Goal: Information Seeking & Learning: Learn about a topic

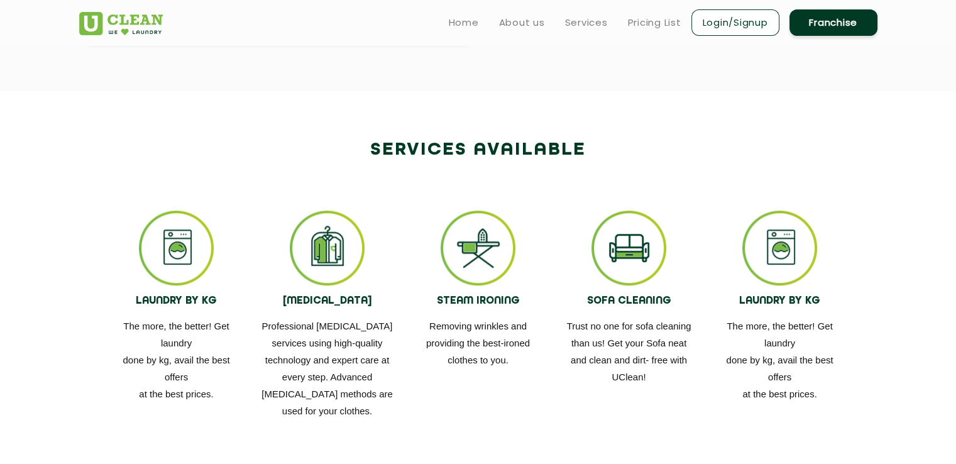
scroll to position [623, 0]
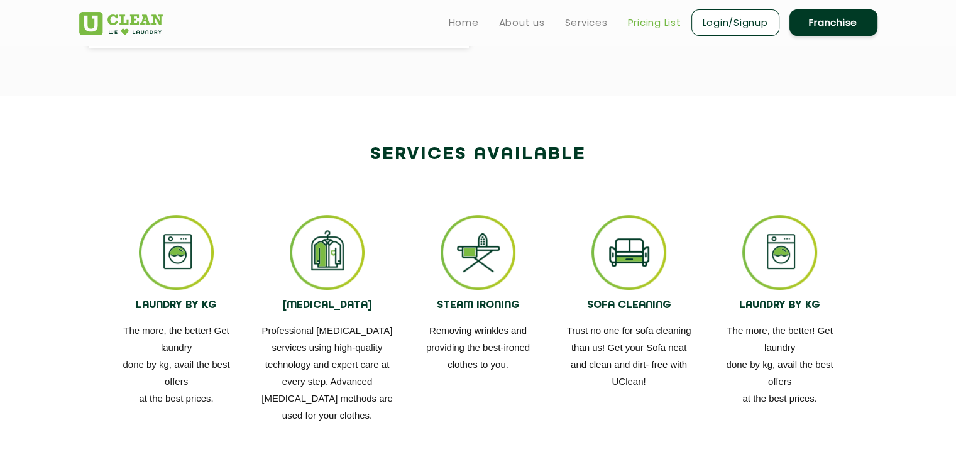
click at [659, 16] on link "Pricing List" at bounding box center [654, 22] width 53 height 15
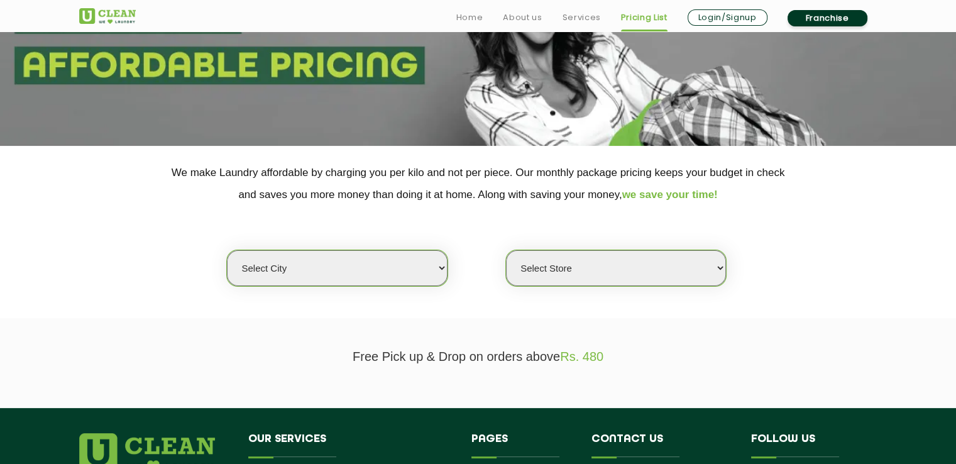
scroll to position [152, 0]
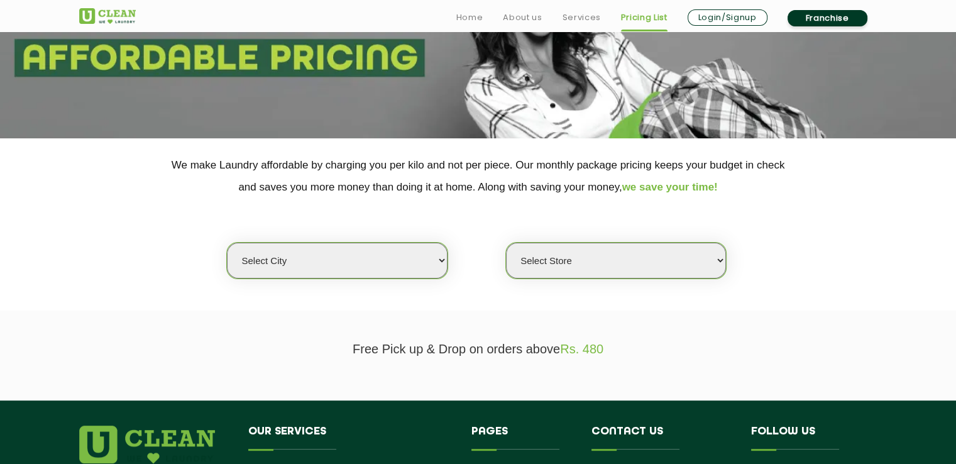
click at [436, 264] on select "Select city [GEOGRAPHIC_DATA] [GEOGRAPHIC_DATA] [GEOGRAPHIC_DATA] [GEOGRAPHIC_D…" at bounding box center [337, 261] width 220 height 36
select select "1"
click at [227, 243] on select "Select city [GEOGRAPHIC_DATA] [GEOGRAPHIC_DATA] [GEOGRAPHIC_DATA] [GEOGRAPHIC_D…" at bounding box center [337, 261] width 220 height 36
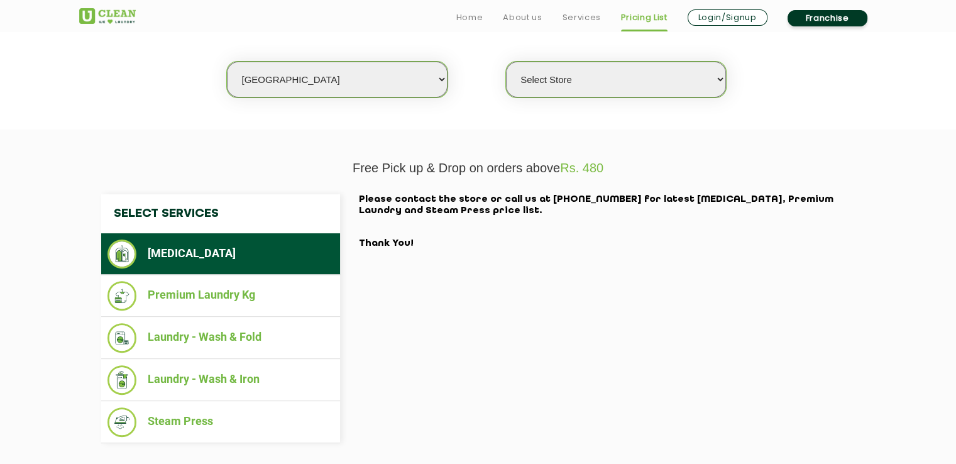
scroll to position [334, 0]
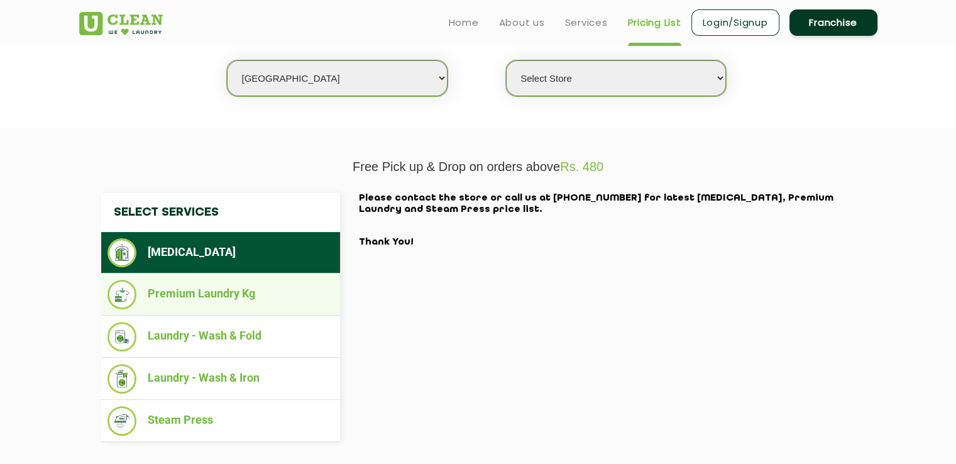
click at [239, 292] on li "Premium Laundry Kg" at bounding box center [220, 295] width 226 height 30
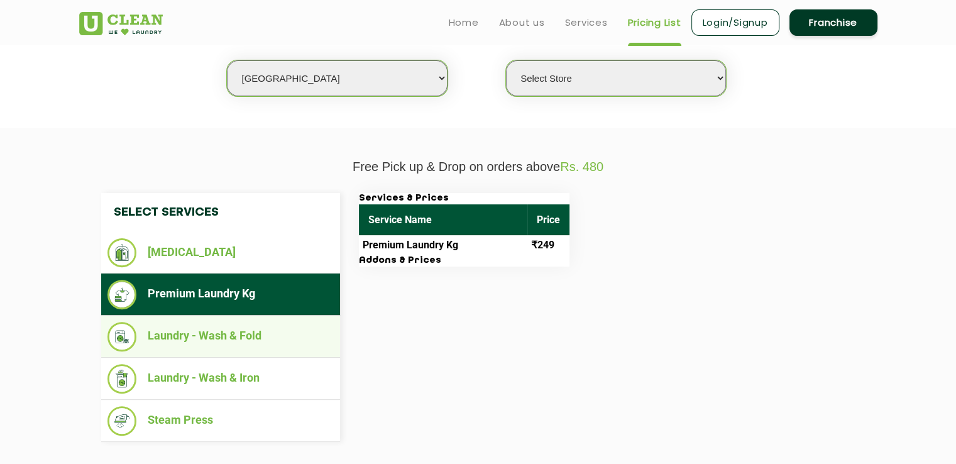
click at [263, 337] on li "Laundry - Wash & Fold" at bounding box center [220, 337] width 226 height 30
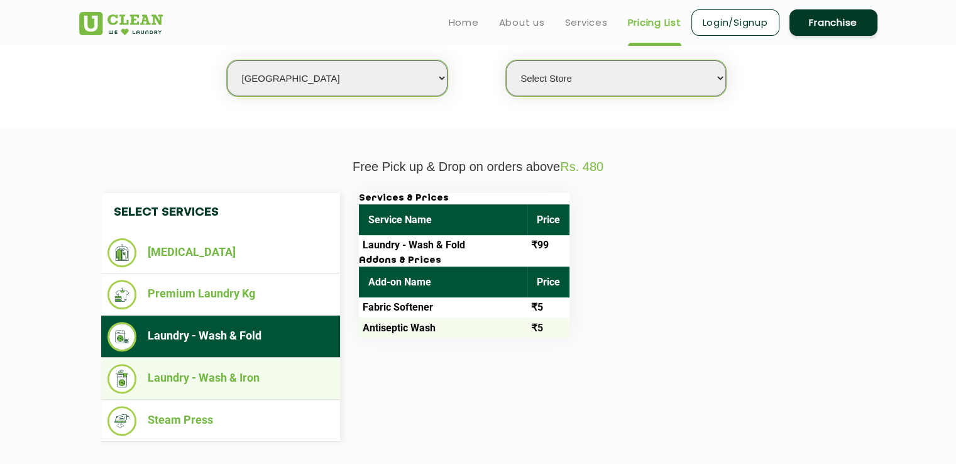
click at [257, 377] on li "Laundry - Wash & Iron" at bounding box center [220, 379] width 226 height 30
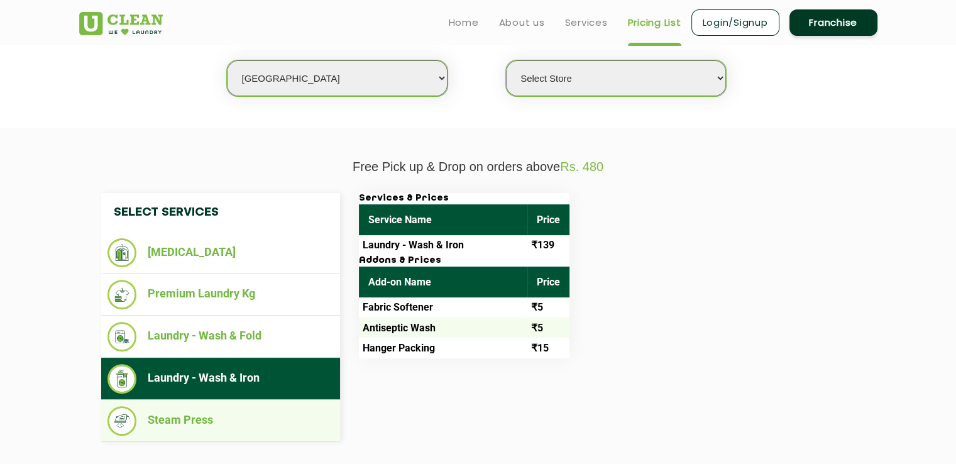
click at [231, 412] on li "Steam Press" at bounding box center [220, 421] width 226 height 30
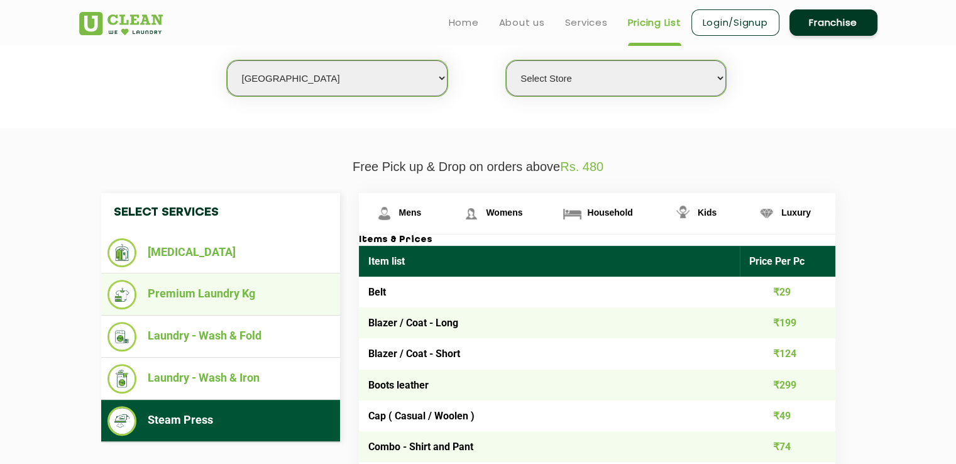
click at [271, 295] on li "Premium Laundry Kg" at bounding box center [220, 295] width 226 height 30
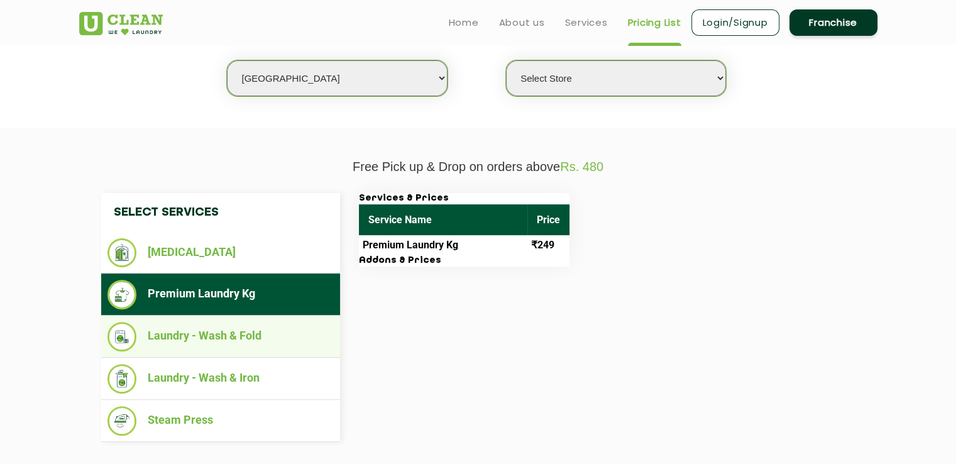
click at [255, 330] on li "Laundry - Wash & Fold" at bounding box center [220, 337] width 226 height 30
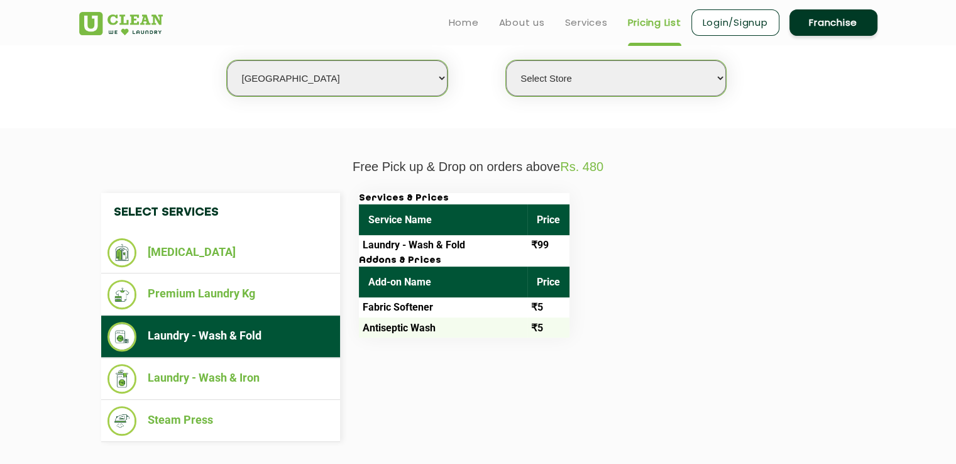
click at [616, 76] on select "Select Store [GEOGRAPHIC_DATA] [GEOGRAPHIC_DATA] 2 [GEOGRAPHIC_DATA] [PERSON_NA…" at bounding box center [616, 78] width 220 height 36
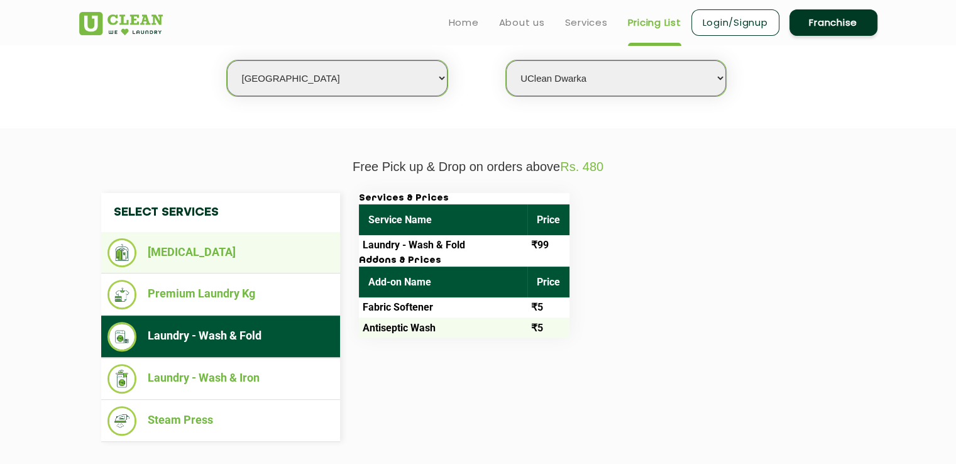
click at [506, 60] on select "Select Store [GEOGRAPHIC_DATA] [GEOGRAPHIC_DATA] 2 [GEOGRAPHIC_DATA] [PERSON_NA…" at bounding box center [616, 78] width 220 height 36
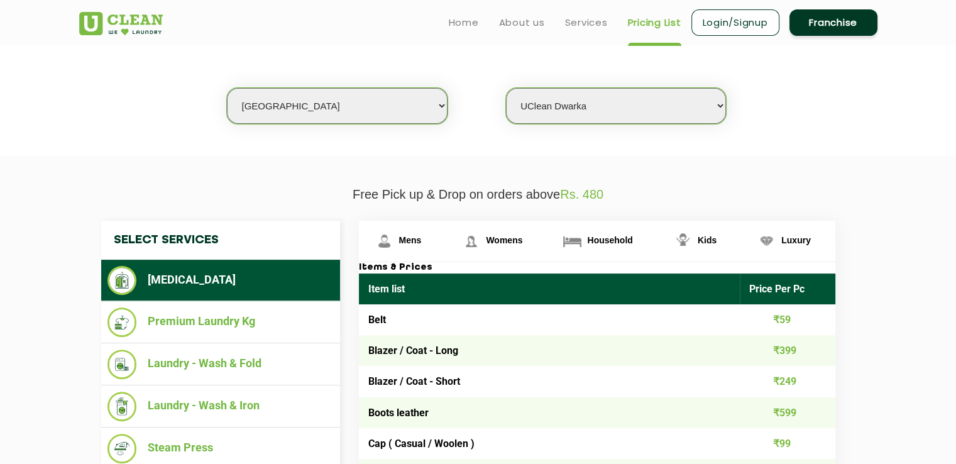
scroll to position [304, 0]
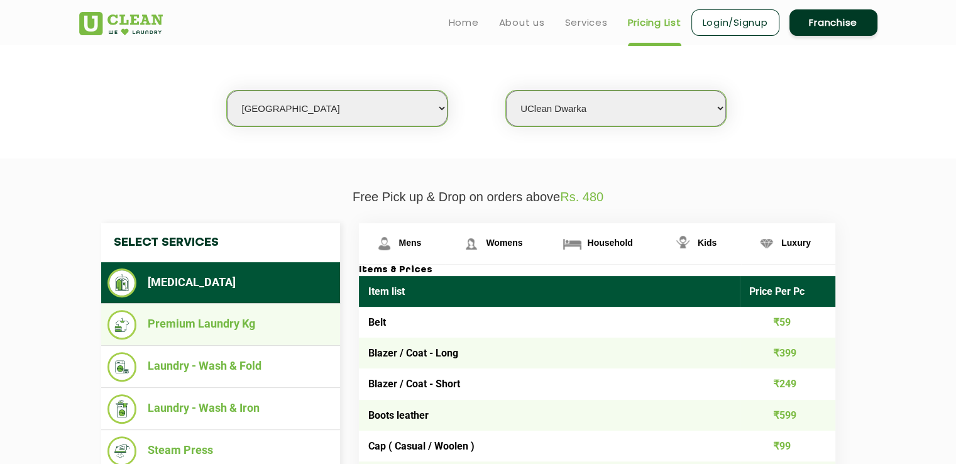
click at [227, 319] on li "Premium Laundry Kg" at bounding box center [220, 325] width 226 height 30
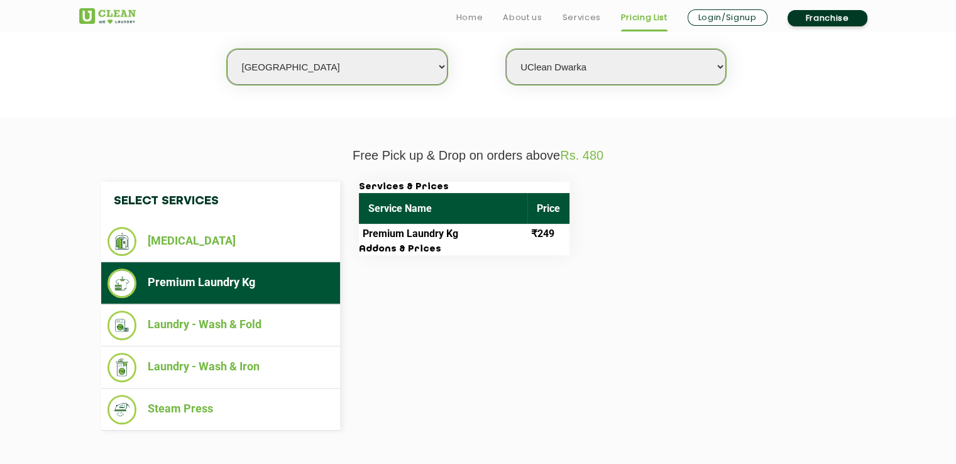
scroll to position [396, 0]
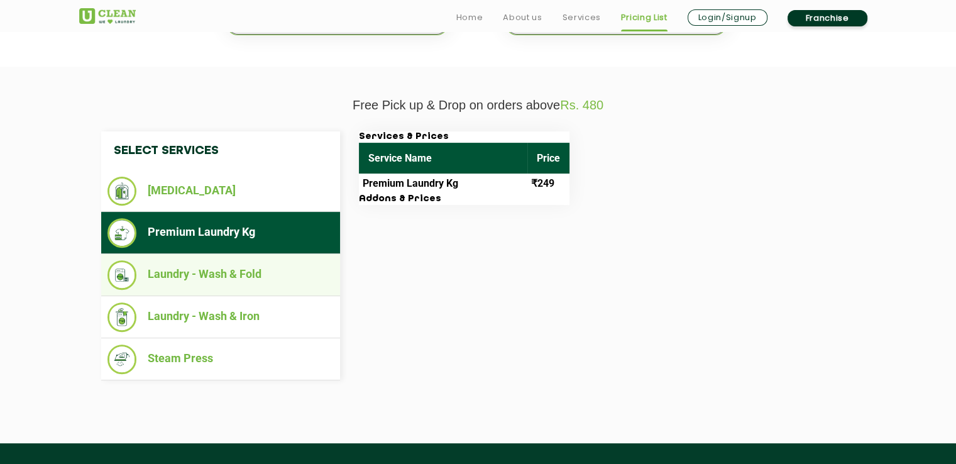
click at [265, 279] on li "Laundry - Wash & Fold" at bounding box center [220, 275] width 226 height 30
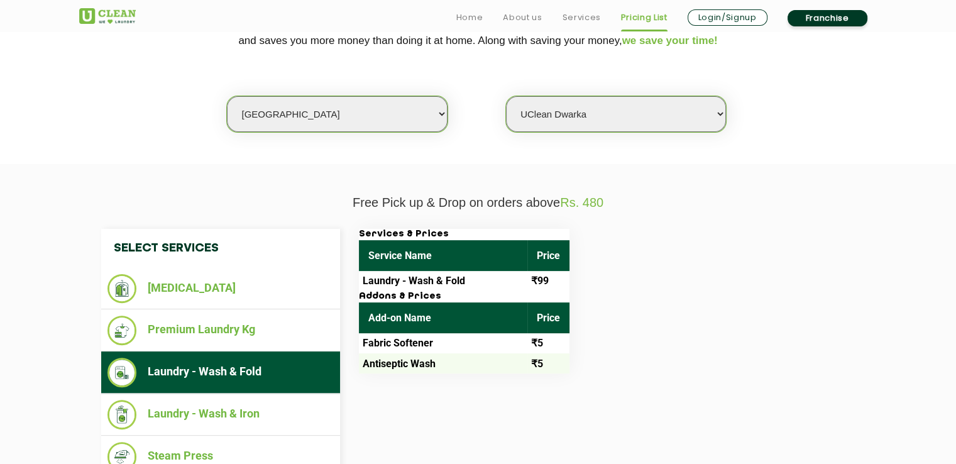
scroll to position [309, 0]
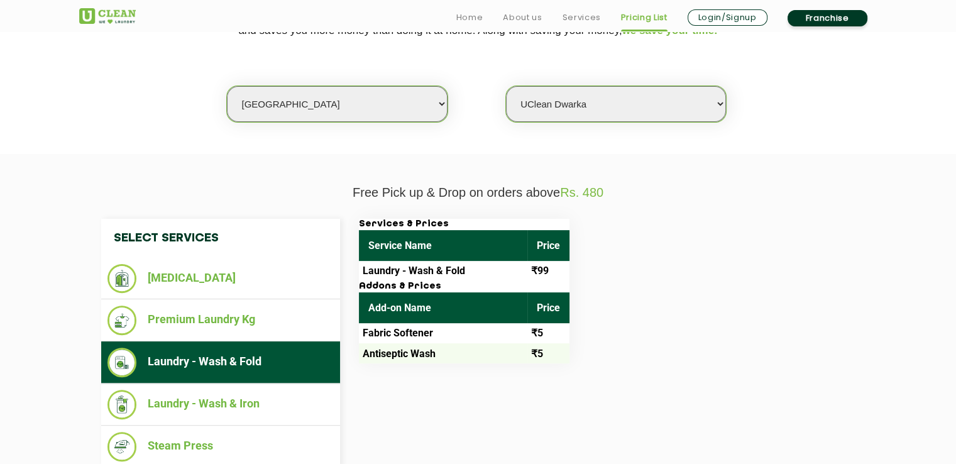
click at [641, 106] on select "Select Store [GEOGRAPHIC_DATA] [GEOGRAPHIC_DATA] 2 [GEOGRAPHIC_DATA] [PERSON_NA…" at bounding box center [616, 104] width 220 height 36
select select "608"
click at [506, 86] on select "Select Store [GEOGRAPHIC_DATA] [GEOGRAPHIC_DATA] 2 [GEOGRAPHIC_DATA] [PERSON_NA…" at bounding box center [616, 104] width 220 height 36
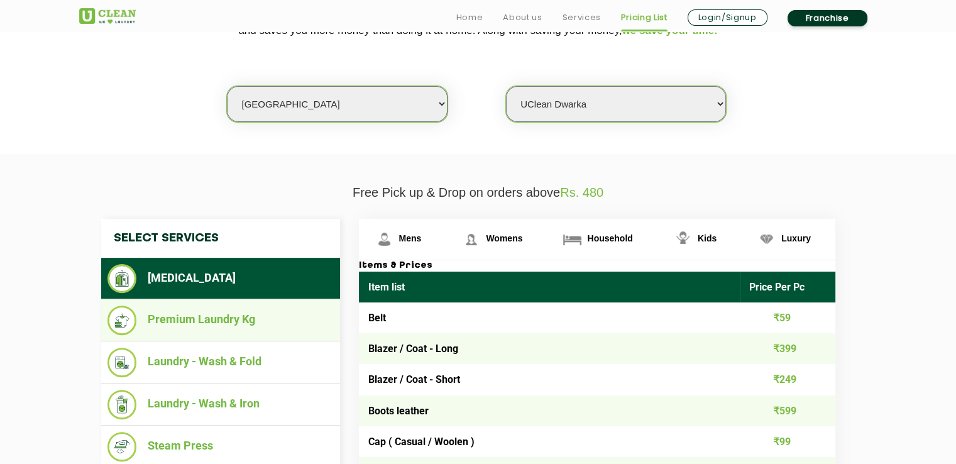
click at [275, 322] on li "Premium Laundry Kg" at bounding box center [220, 320] width 226 height 30
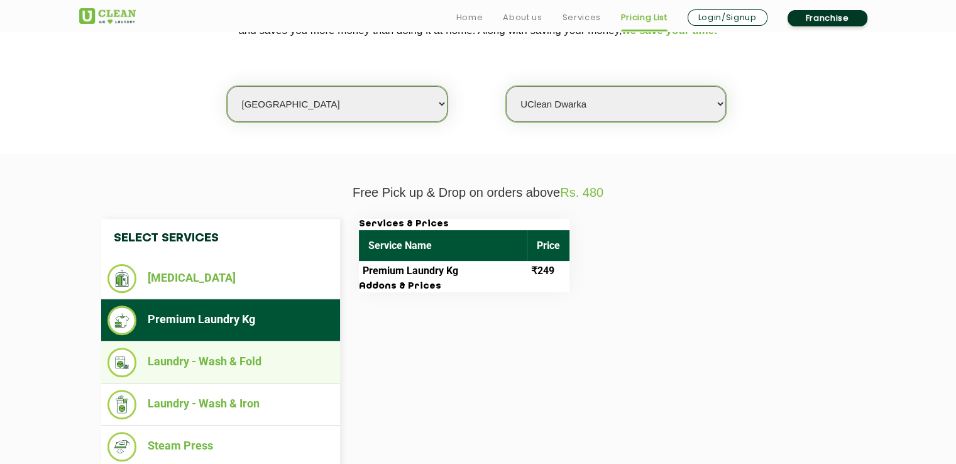
click at [274, 354] on li "Laundry - Wash & Fold" at bounding box center [220, 363] width 226 height 30
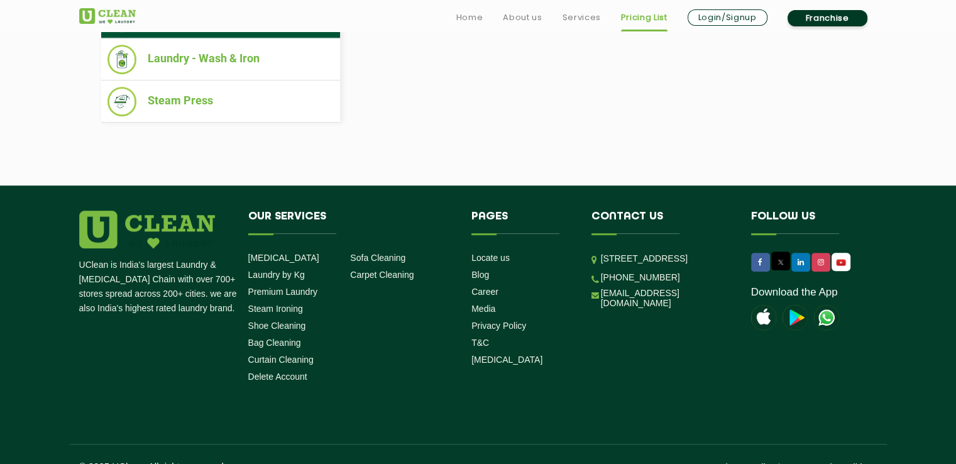
scroll to position [676, 0]
